Goal: Task Accomplishment & Management: Manage account settings

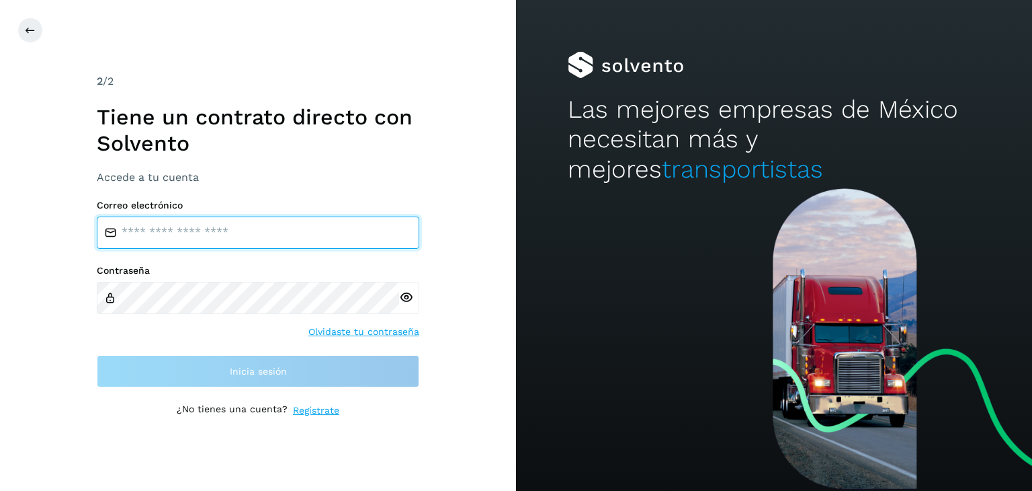
click at [202, 240] on input "email" at bounding box center [258, 232] width 323 height 32
paste input "**********"
type input "**********"
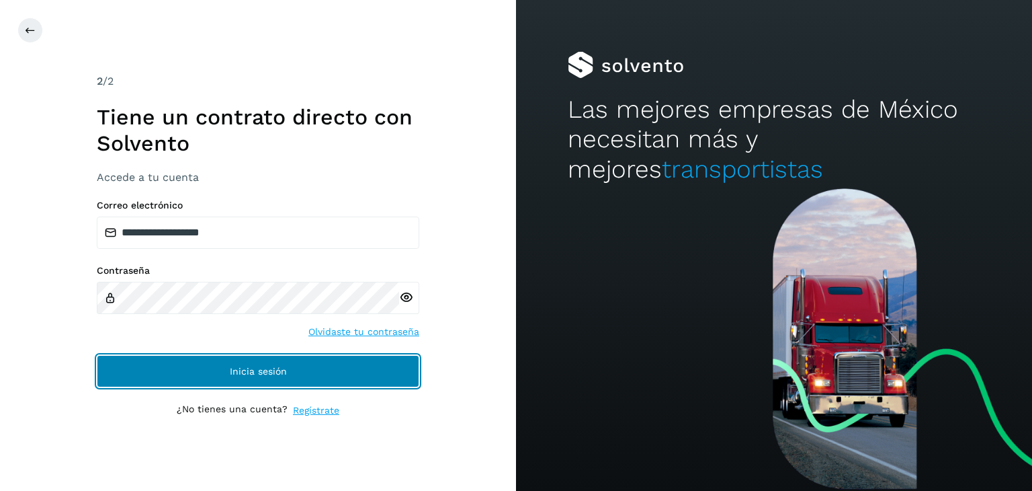
click at [290, 375] on button "Inicia sesión" at bounding box center [258, 371] width 323 height 32
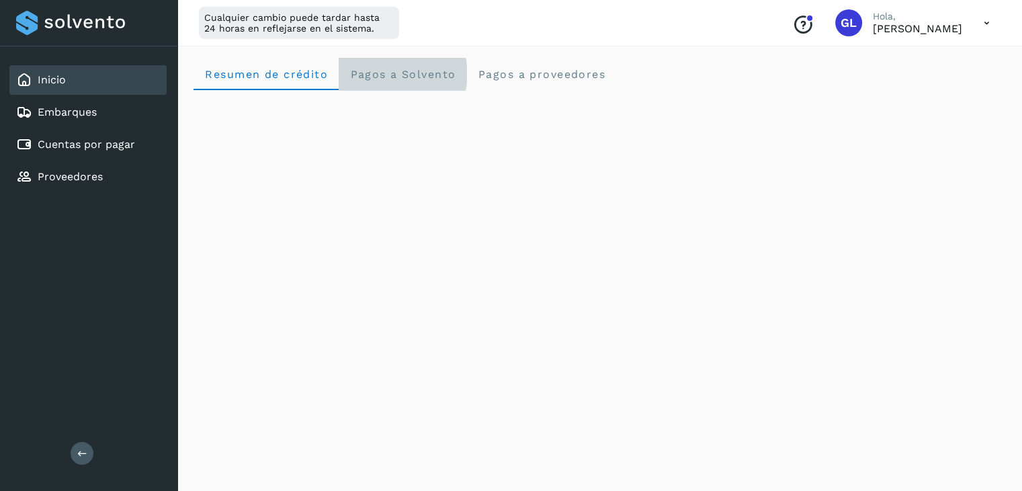
click at [439, 81] on Solvento "Pagos a Solvento" at bounding box center [403, 74] width 128 height 32
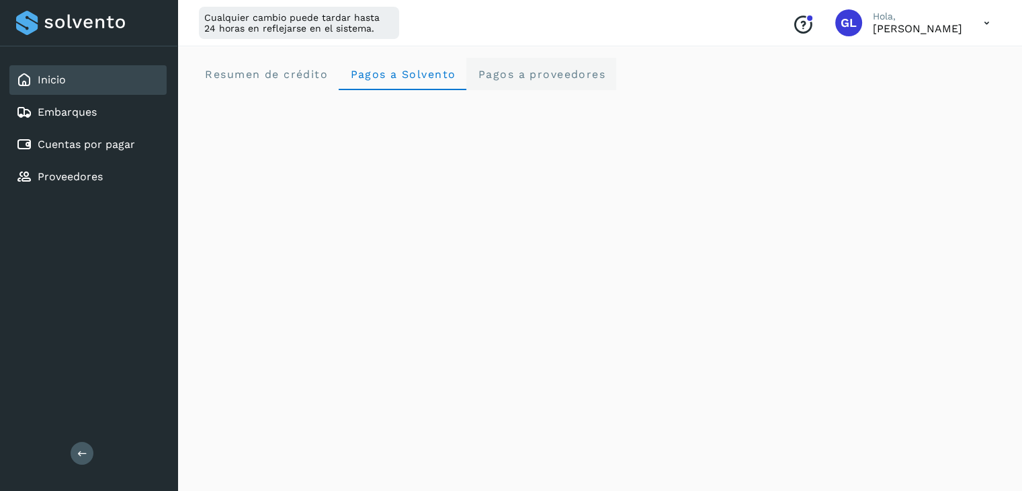
click at [536, 76] on span "Pagos a proveedores" at bounding box center [541, 74] width 128 height 13
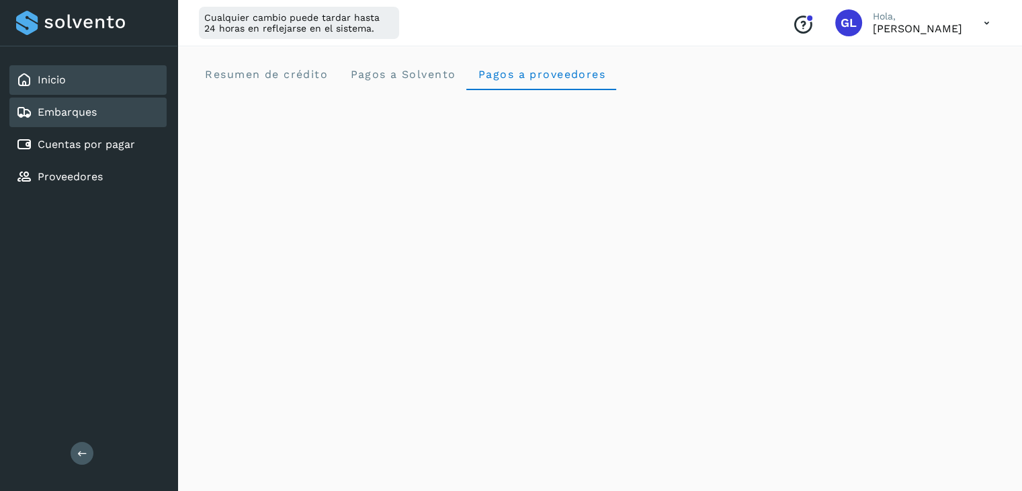
click at [78, 111] on link "Embarques" at bounding box center [67, 112] width 59 height 13
click at [77, 111] on link "Embarques" at bounding box center [67, 112] width 59 height 13
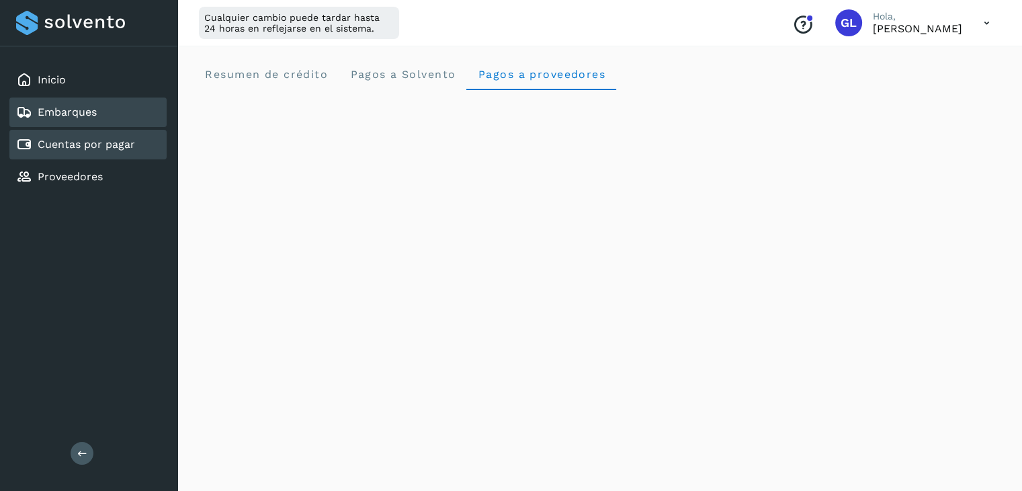
click at [92, 146] on link "Cuentas por pagar" at bounding box center [86, 144] width 97 height 13
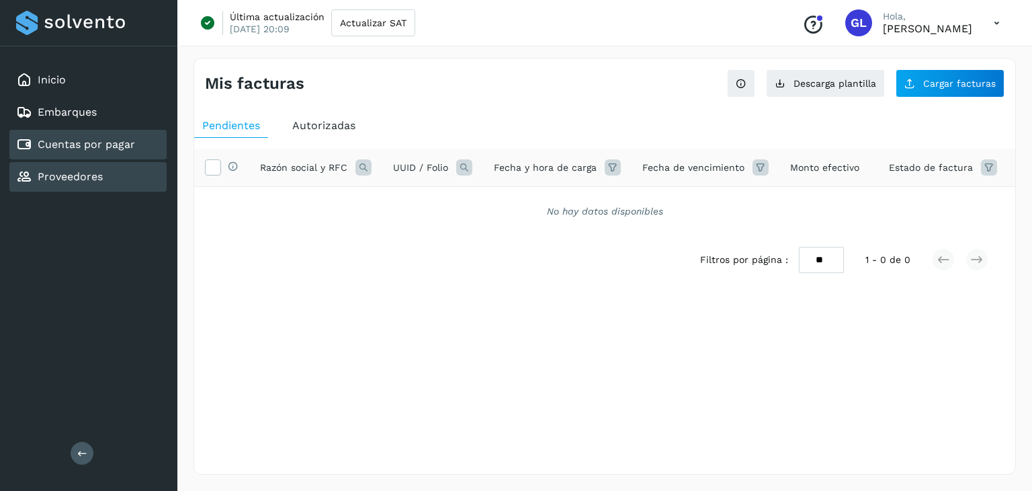
click at [97, 170] on link "Proveedores" at bounding box center [70, 176] width 65 height 13
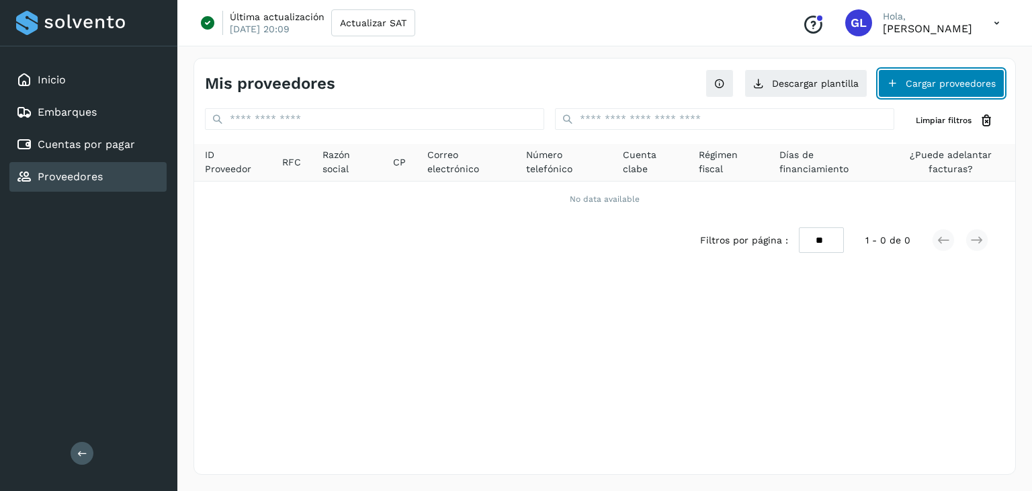
click at [925, 82] on button "Cargar proveedores" at bounding box center [941, 83] width 126 height 28
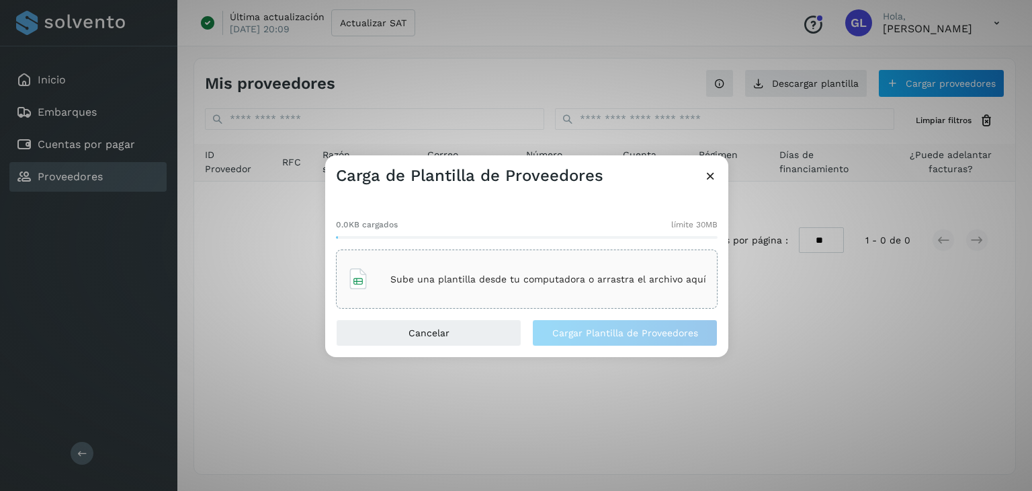
click at [708, 179] on icon at bounding box center [711, 176] width 14 height 14
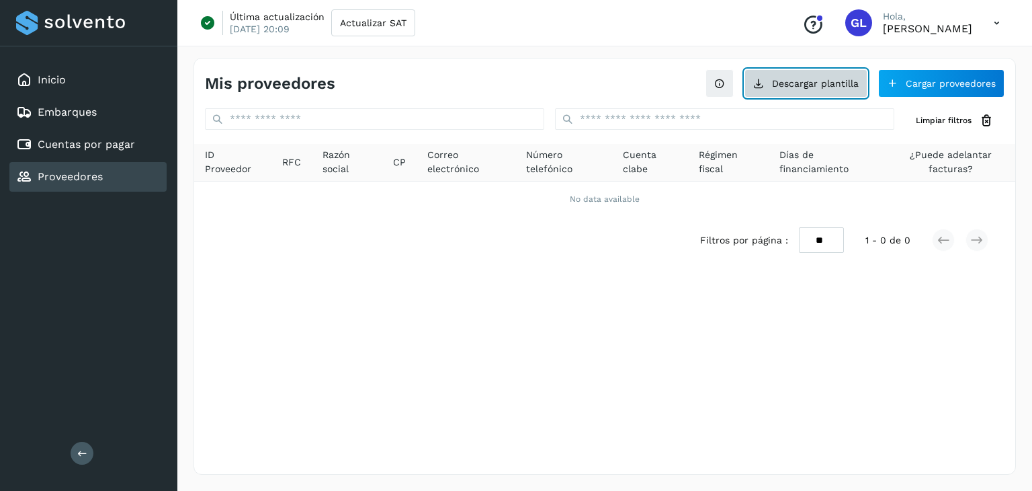
click at [816, 90] on button "Descargar plantilla" at bounding box center [806, 83] width 123 height 28
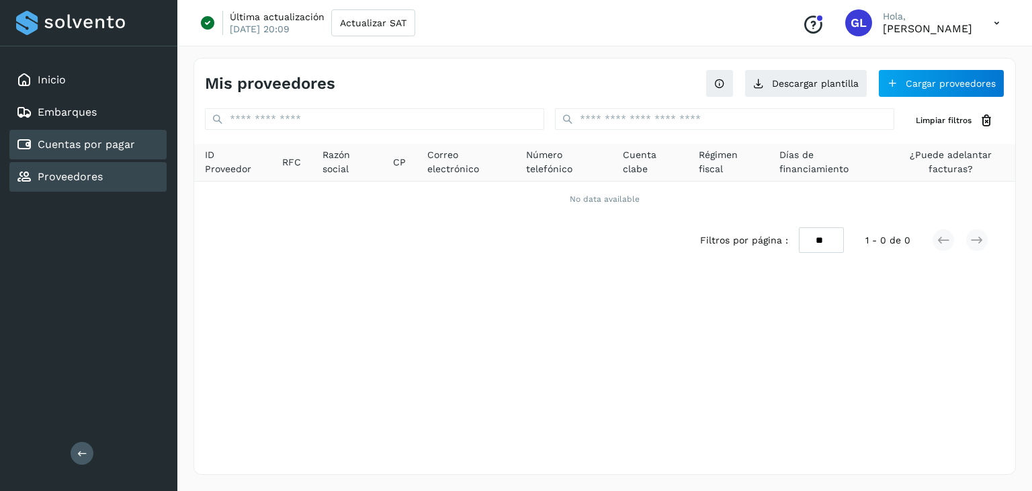
click at [111, 144] on link "Cuentas por pagar" at bounding box center [86, 144] width 97 height 13
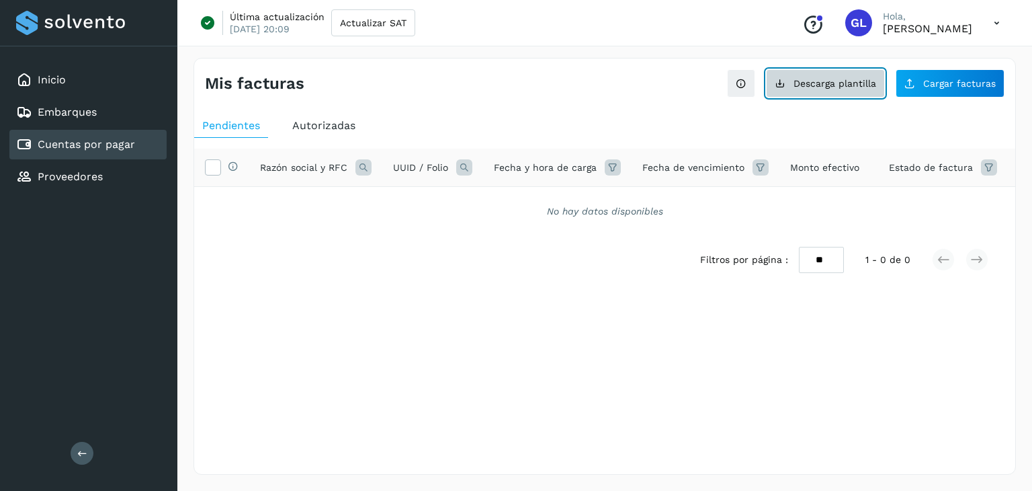
click at [849, 85] on span "Descarga plantilla" at bounding box center [835, 83] width 83 height 9
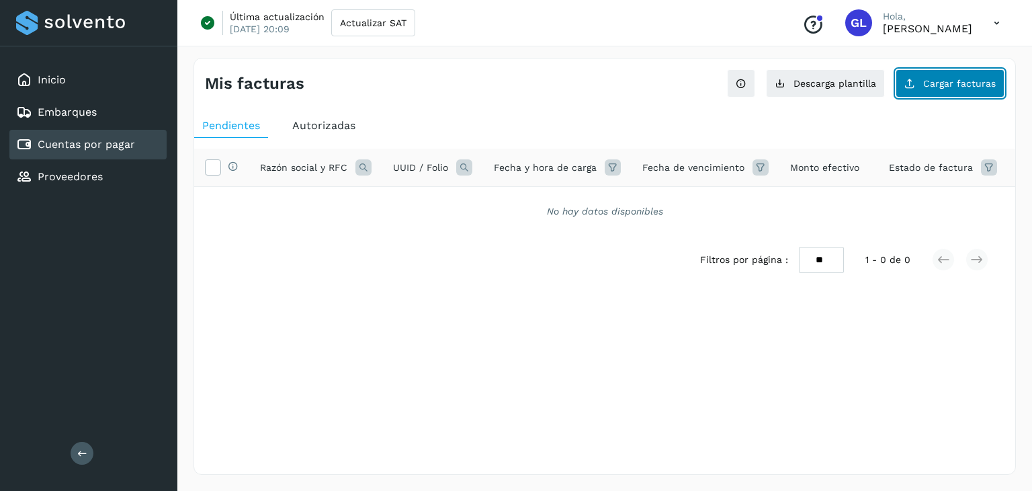
click at [976, 87] on span "Cargar facturas" at bounding box center [959, 83] width 73 height 9
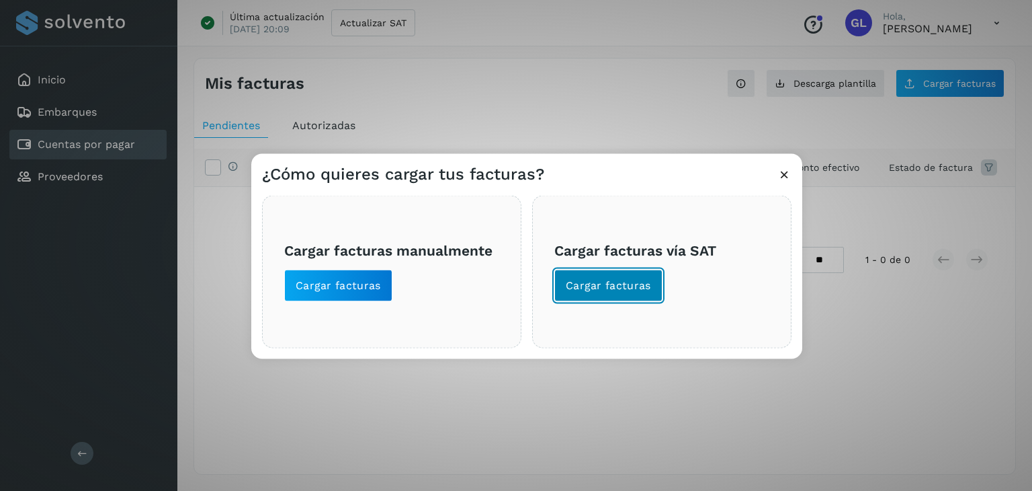
click at [603, 279] on span "Cargar facturas" at bounding box center [608, 285] width 85 height 15
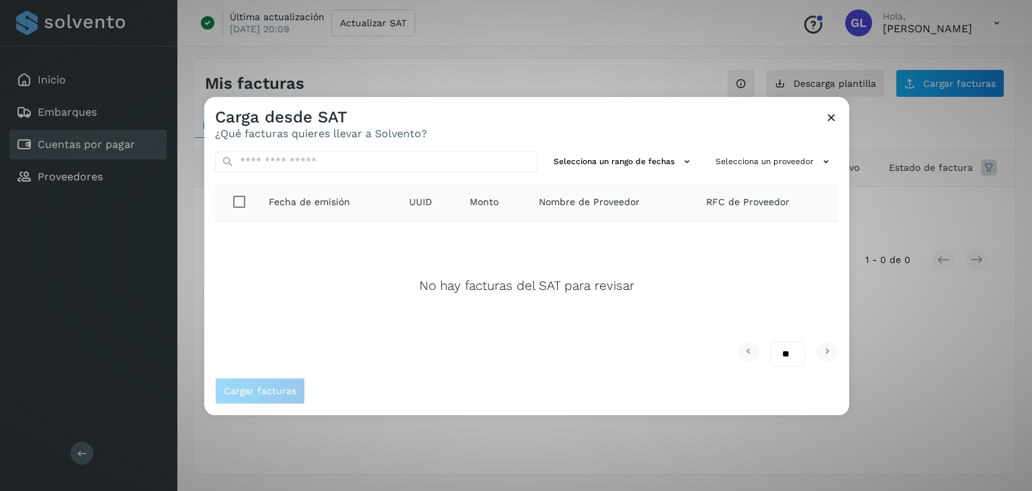
click at [831, 119] on icon at bounding box center [832, 117] width 14 height 14
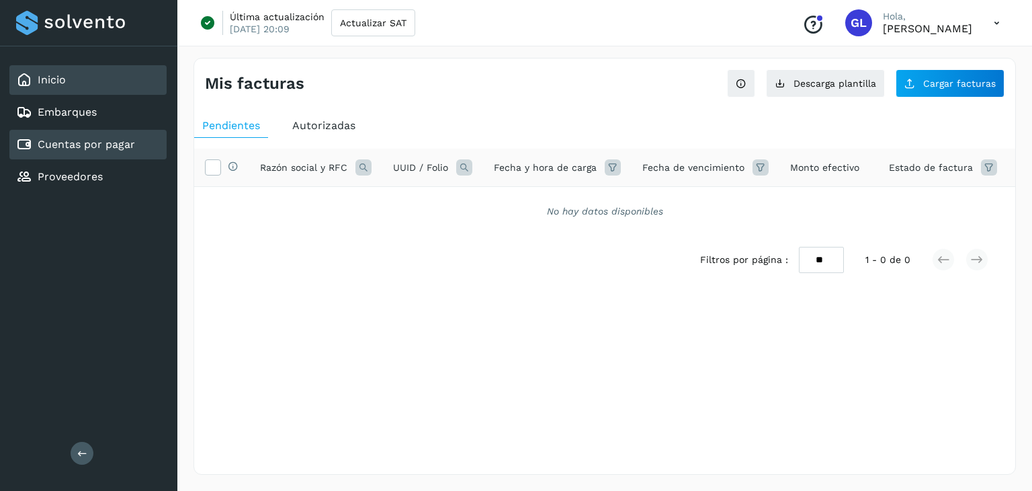
click at [67, 85] on div "Inicio" at bounding box center [87, 80] width 157 height 30
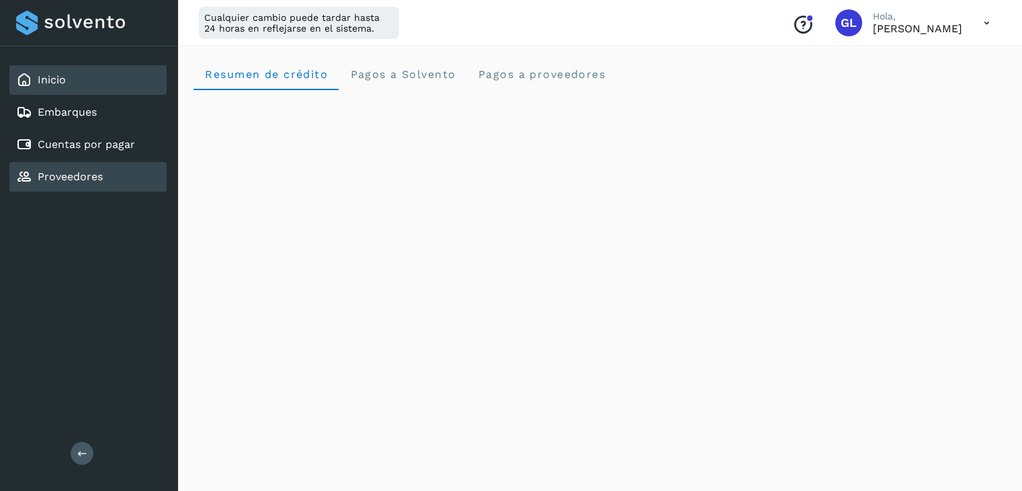
click at [87, 180] on link "Proveedores" at bounding box center [70, 176] width 65 height 13
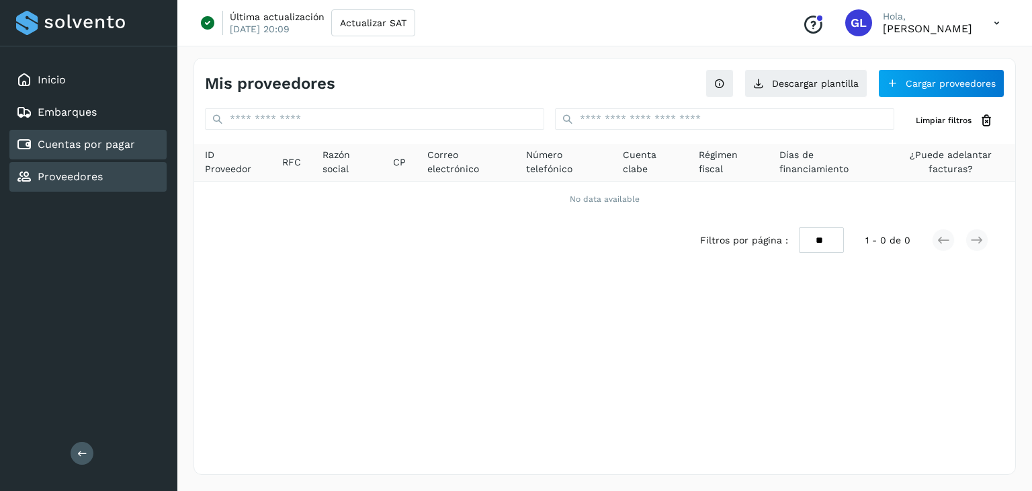
click at [106, 140] on link "Cuentas por pagar" at bounding box center [86, 144] width 97 height 13
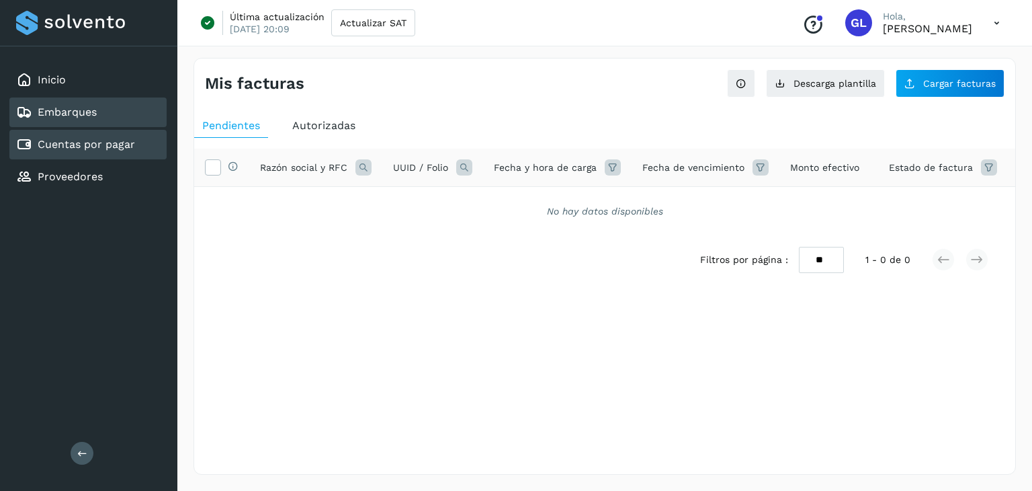
click at [94, 113] on link "Embarques" at bounding box center [67, 112] width 59 height 13
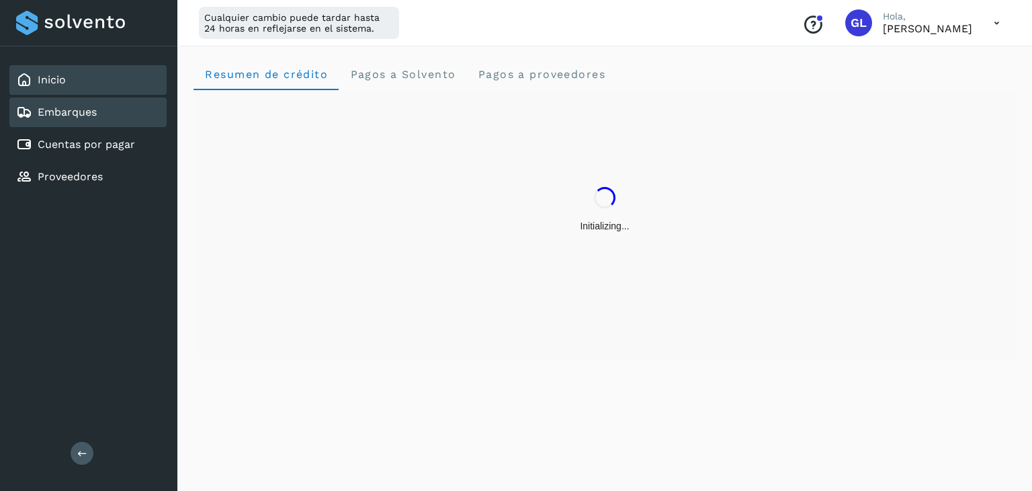
click at [86, 79] on div "Inicio" at bounding box center [87, 80] width 157 height 30
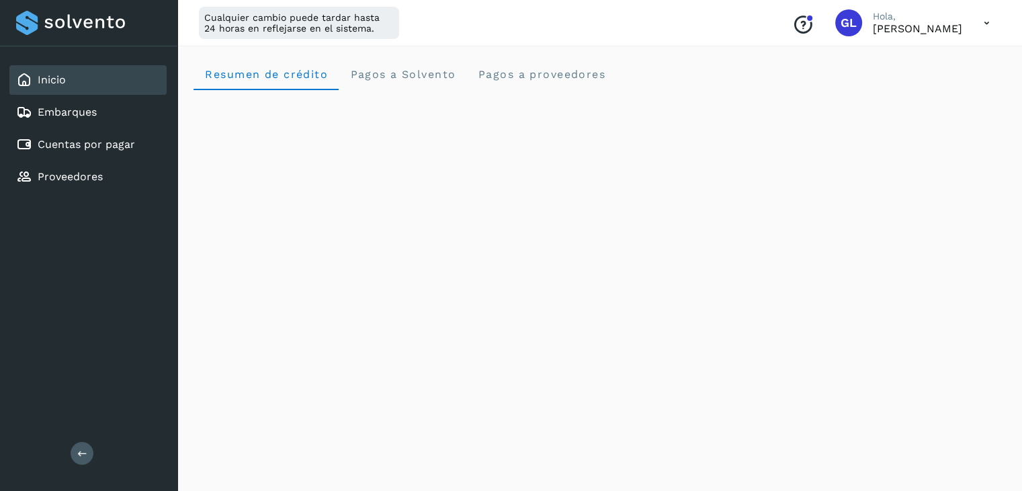
click at [87, 457] on button at bounding box center [82, 453] width 23 height 23
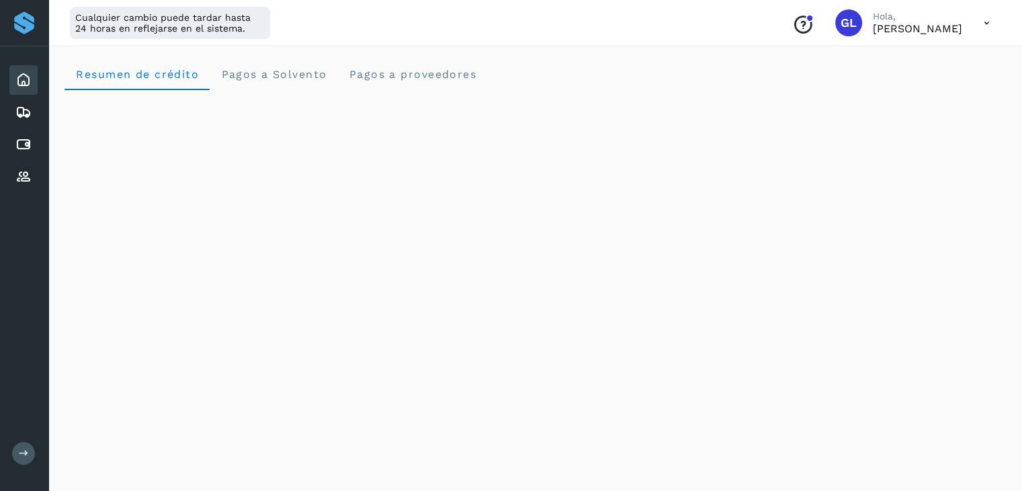
click at [970, 23] on div "Conoce nuestros beneficios GL Hola, [PERSON_NAME]" at bounding box center [891, 22] width 219 height 31
click at [985, 22] on icon at bounding box center [987, 23] width 28 height 28
click at [933, 87] on div "Cerrar sesión" at bounding box center [920, 87] width 160 height 26
